Goal: Task Accomplishment & Management: Manage account settings

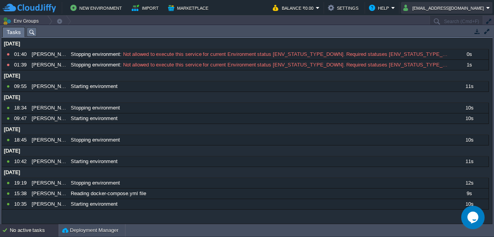
click at [470, 12] on button "[EMAIL_ADDRESS][DOMAIN_NAME]" at bounding box center [444, 7] width 83 height 9
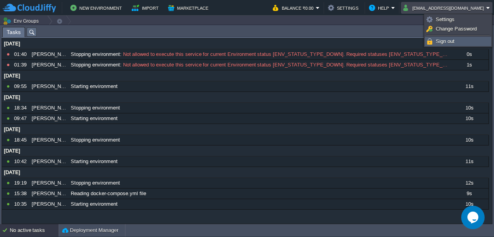
click at [462, 42] on link "Sign out" at bounding box center [458, 41] width 66 height 9
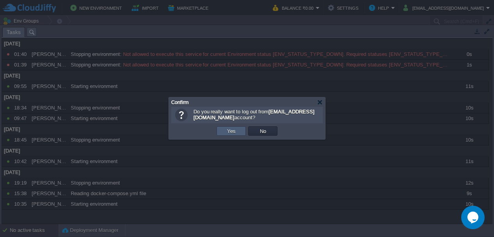
click at [224, 133] on td "Yes" at bounding box center [231, 130] width 29 height 9
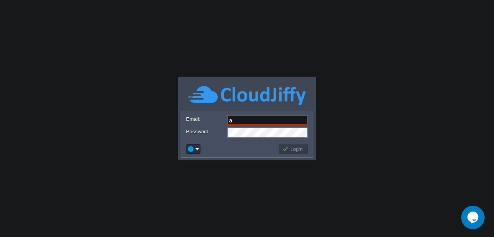
type input "[EMAIL_ADDRESS][DOMAIN_NAME]"
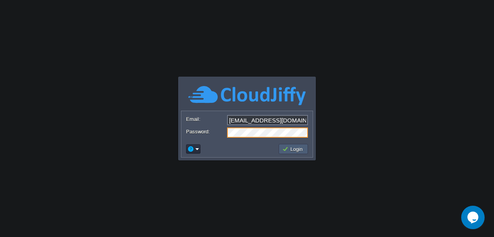
click at [294, 151] on button "Login" at bounding box center [293, 148] width 23 height 7
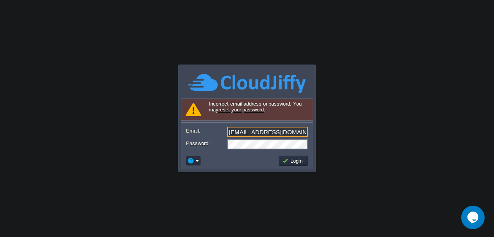
drag, startPoint x: 297, startPoint y: 132, endPoint x: 227, endPoint y: 132, distance: 70.0
click at [227, 132] on input "[EMAIL_ADDRESS][DOMAIN_NAME]" at bounding box center [267, 132] width 81 height 10
paste input "[EMAIL_ADDRESS][DOMAIN_NAME]"
type input "[EMAIL_ADDRESS][DOMAIN_NAME]"
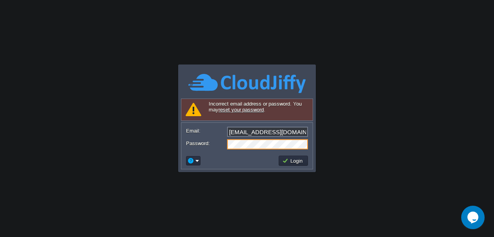
scroll to position [0, 16]
click at [310, 143] on form "Email: admin@chandvel.com Password:" at bounding box center [246, 138] width 131 height 30
click at [301, 161] on button "Login" at bounding box center [293, 160] width 23 height 7
